Goal: Navigation & Orientation: Understand site structure

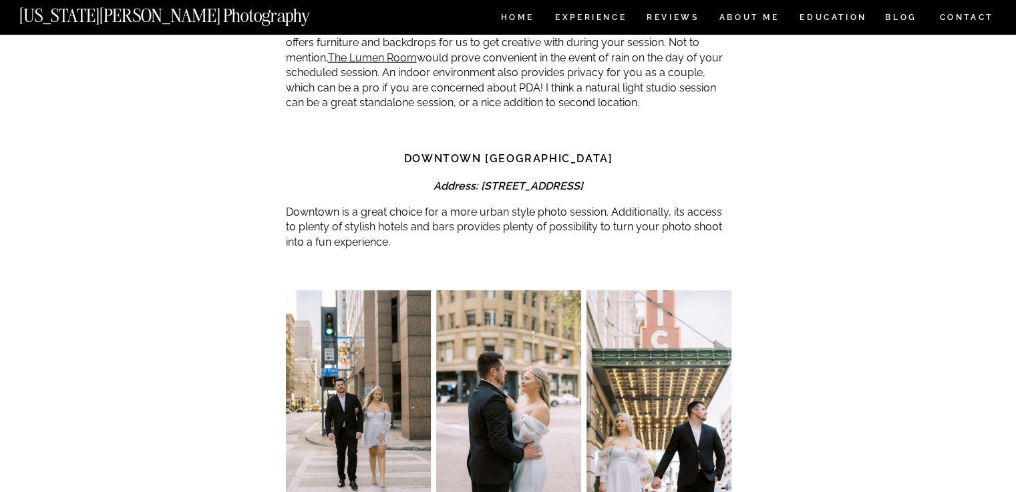
scroll to position [3870, 0]
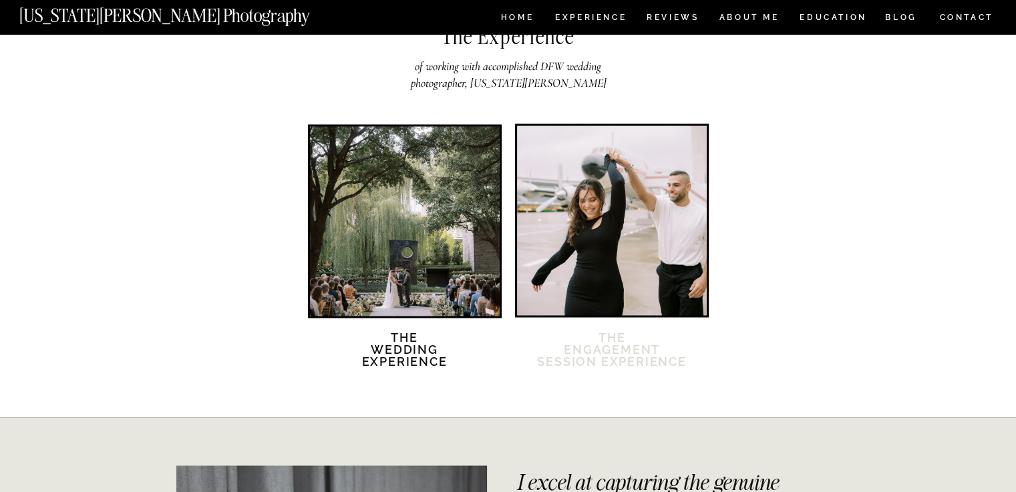
scroll to position [2225, 0]
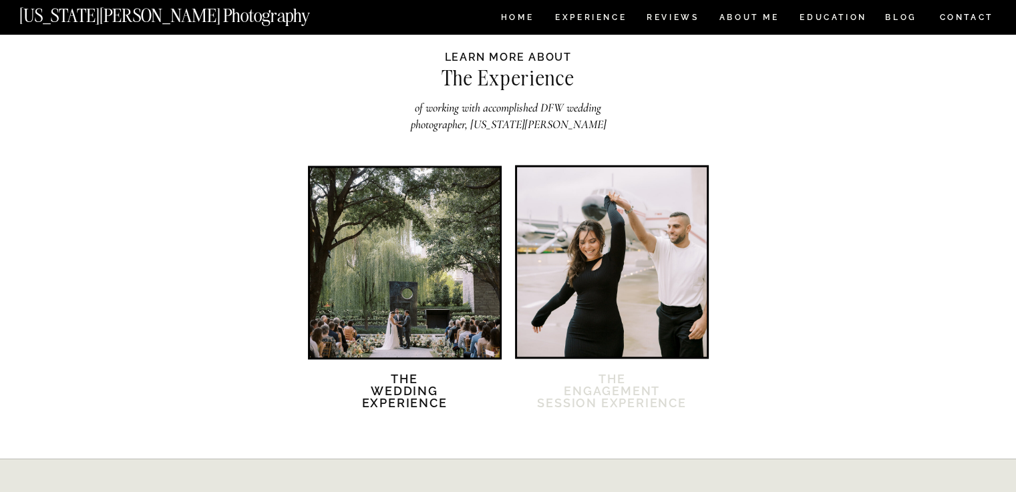
click at [599, 373] on h2 "The Engagement session Experience" at bounding box center [612, 399] width 152 height 52
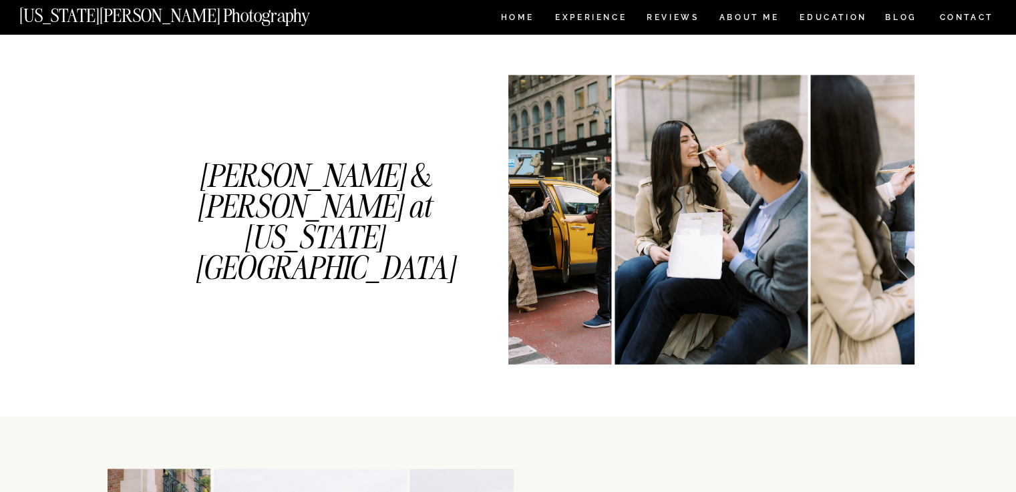
scroll to position [677, 0]
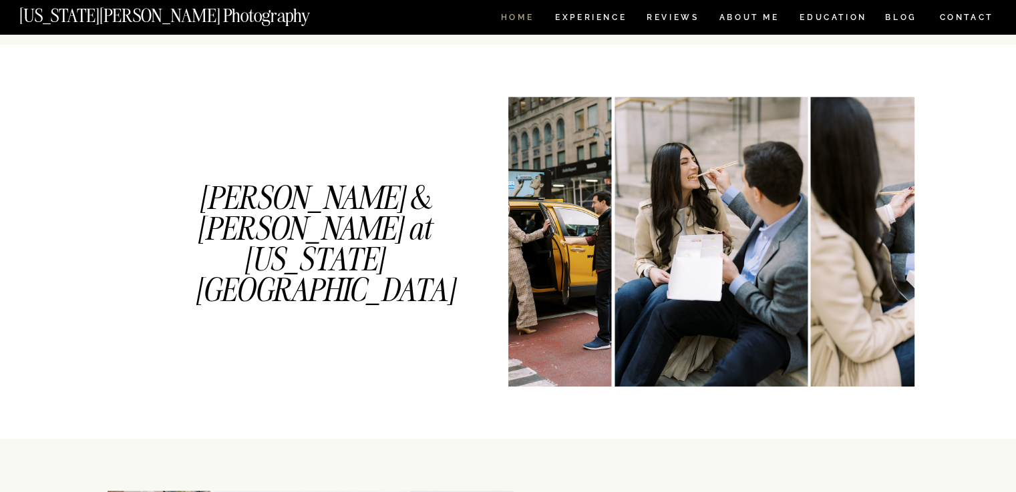
click at [516, 18] on nav "HOME" at bounding box center [517, 18] width 38 height 11
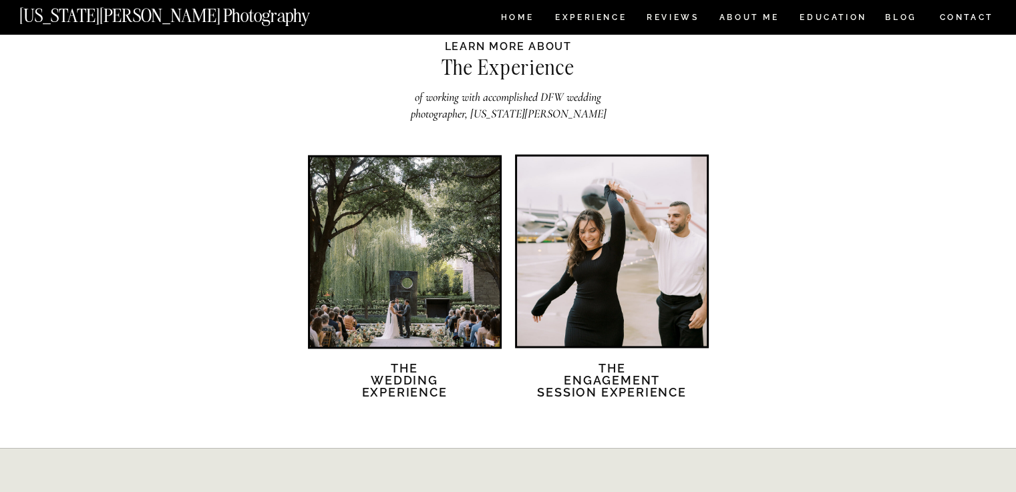
scroll to position [2219, 0]
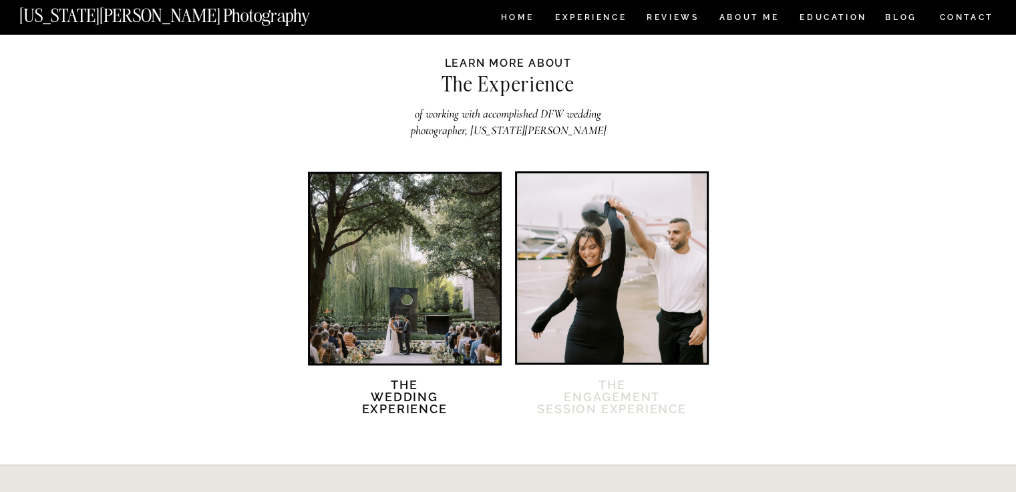
click at [615, 402] on h2 "The Engagement session Experience" at bounding box center [612, 405] width 152 height 52
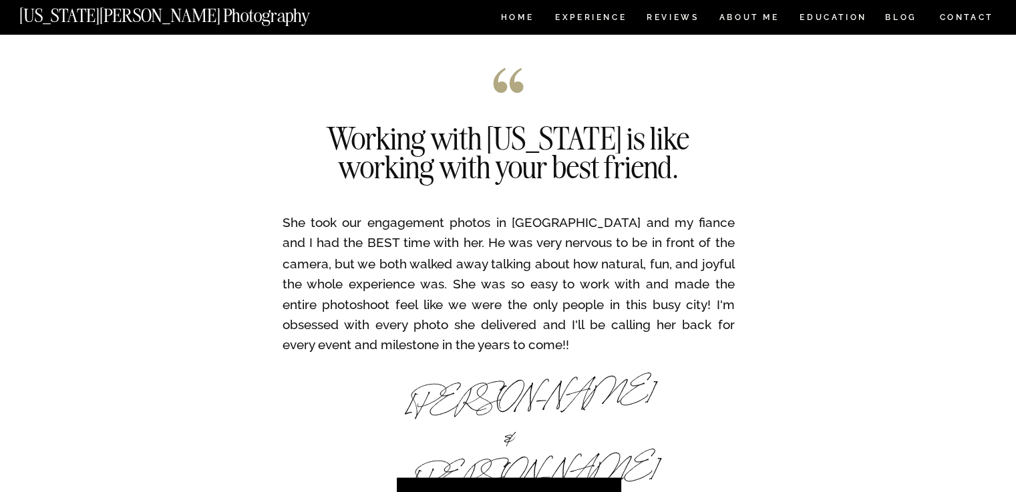
scroll to position [2283, 0]
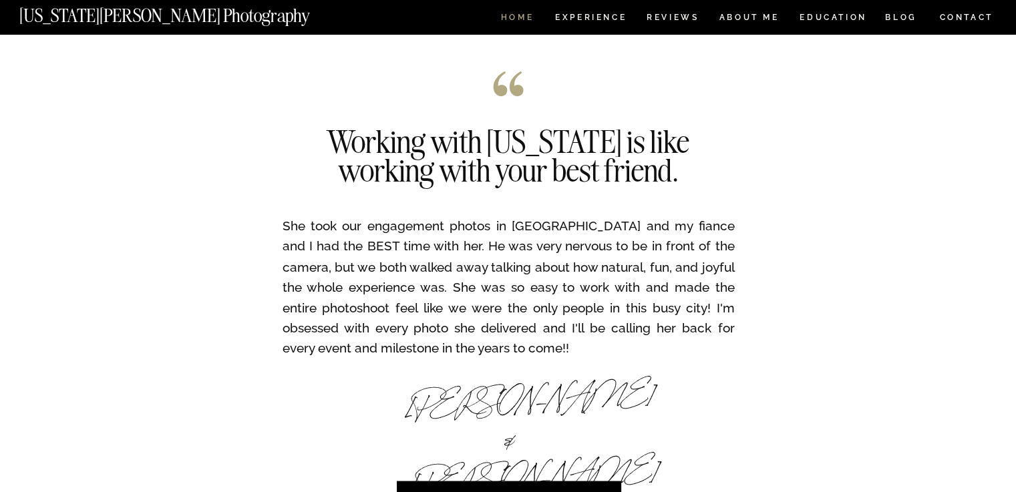
click at [516, 17] on nav "HOME" at bounding box center [517, 18] width 38 height 11
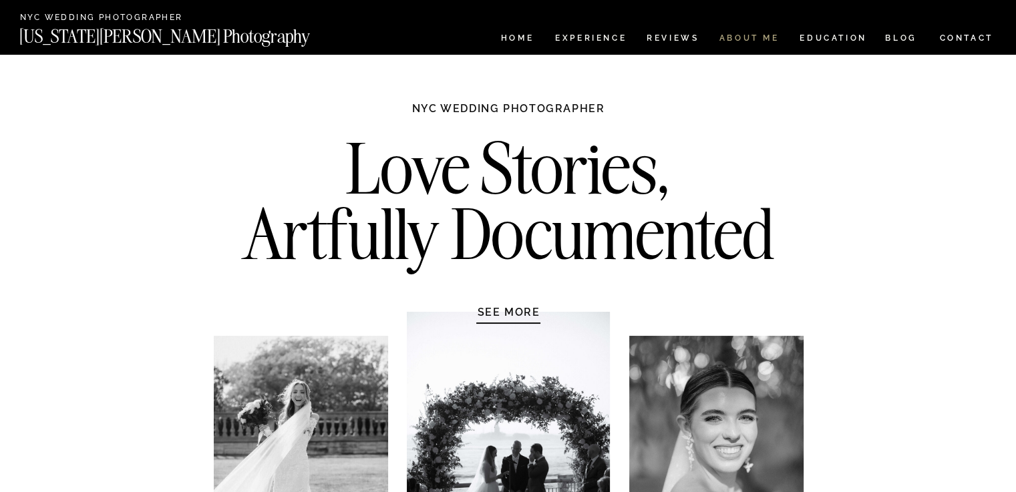
click at [748, 43] on nav "ABOUT ME" at bounding box center [749, 39] width 61 height 11
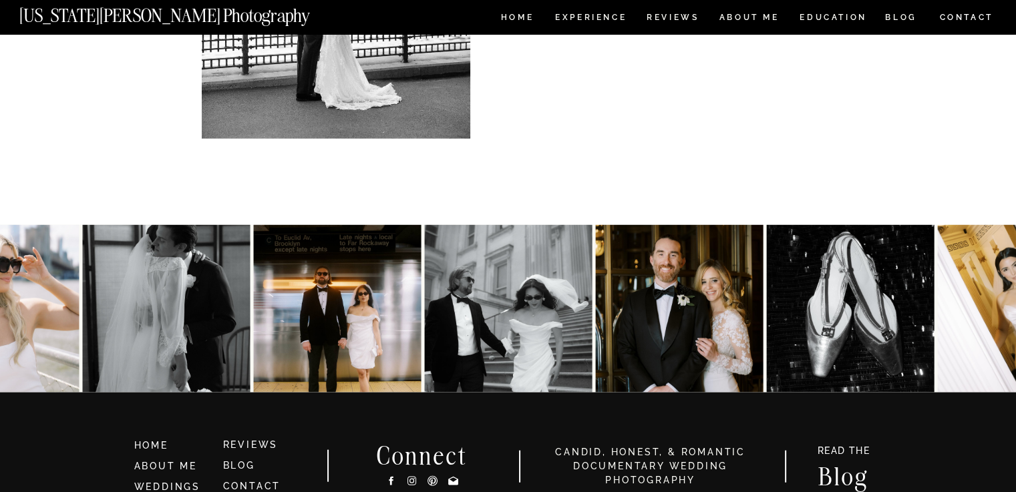
scroll to position [2958, 0]
